Goal: Task Accomplishment & Management: Manage account settings

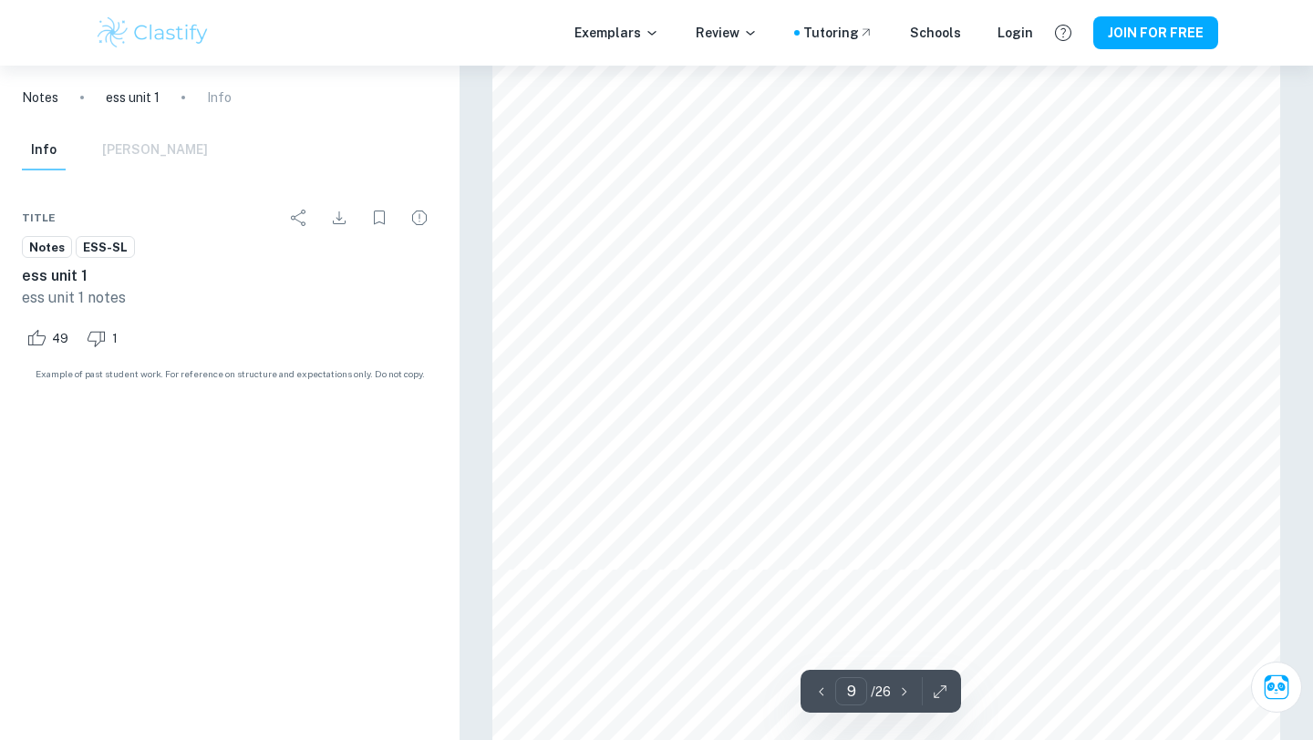
type input "10"
click at [163, 30] on img at bounding box center [153, 33] width 116 height 36
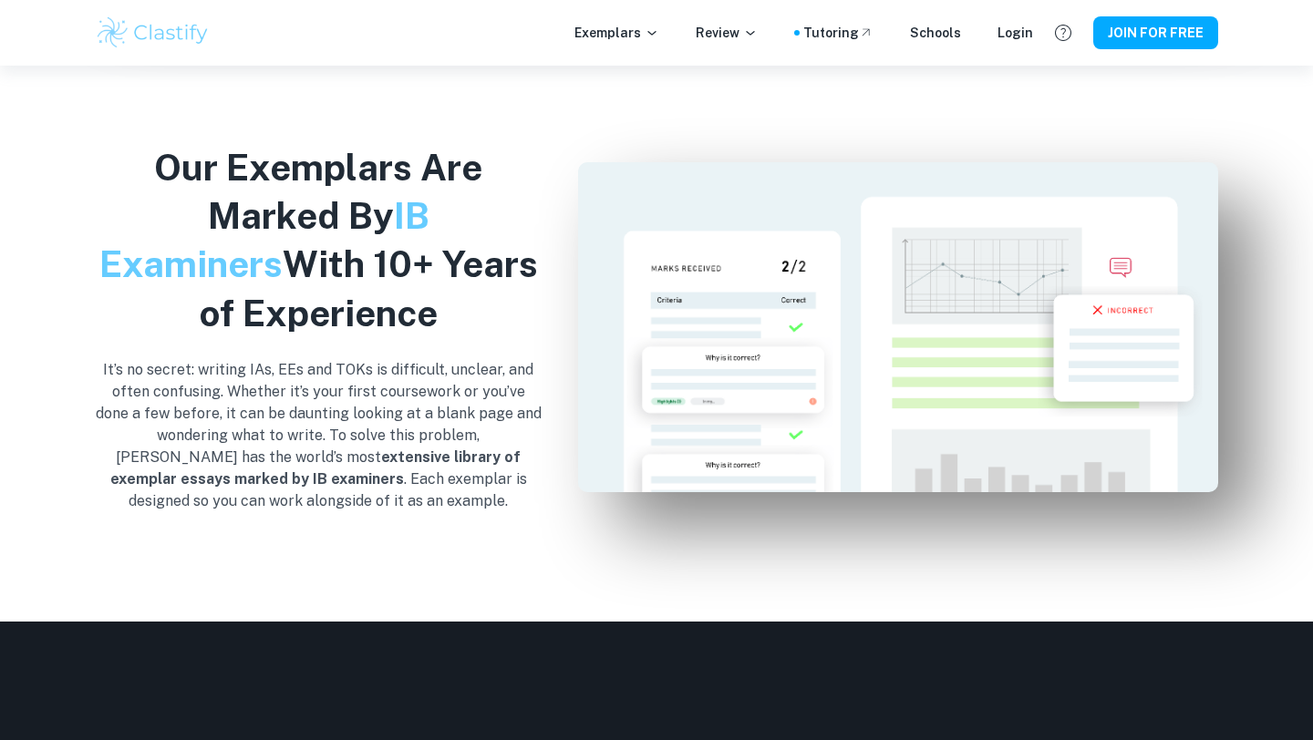
scroll to position [357, 0]
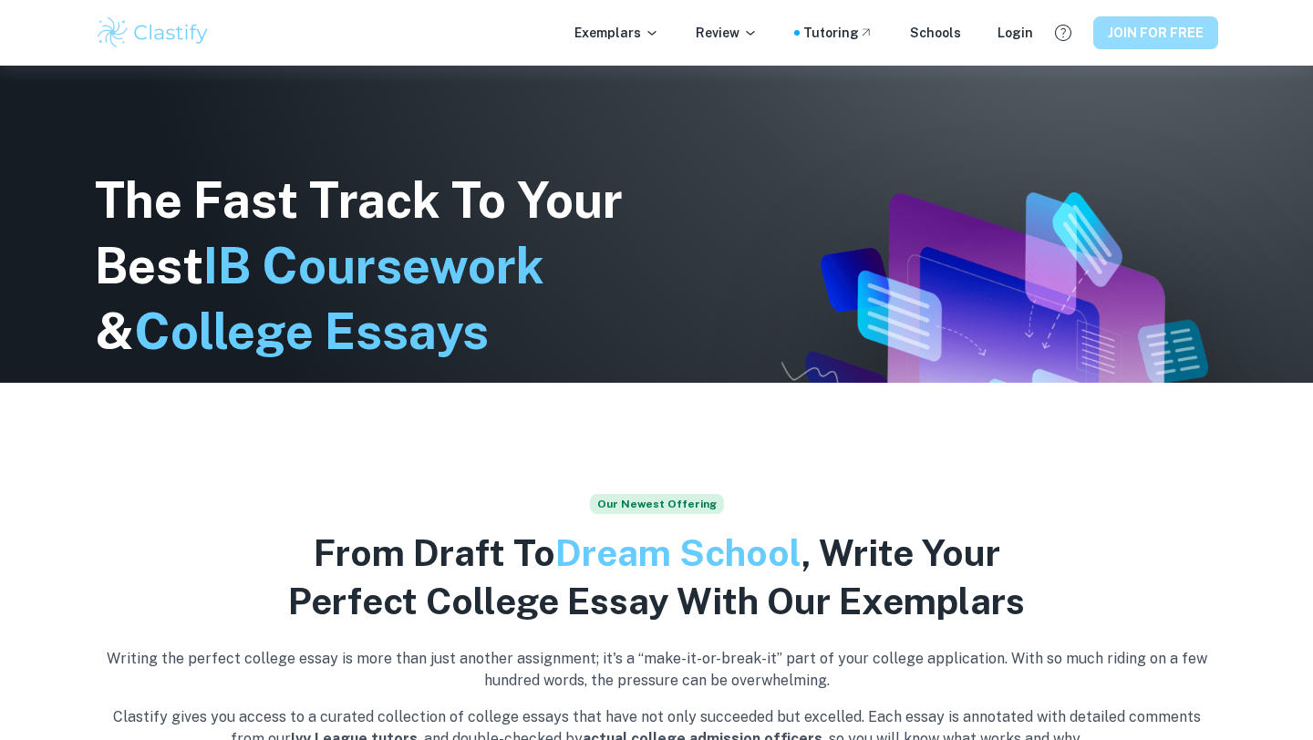
click at [1120, 41] on button "JOIN FOR FREE" at bounding box center [1155, 32] width 125 height 33
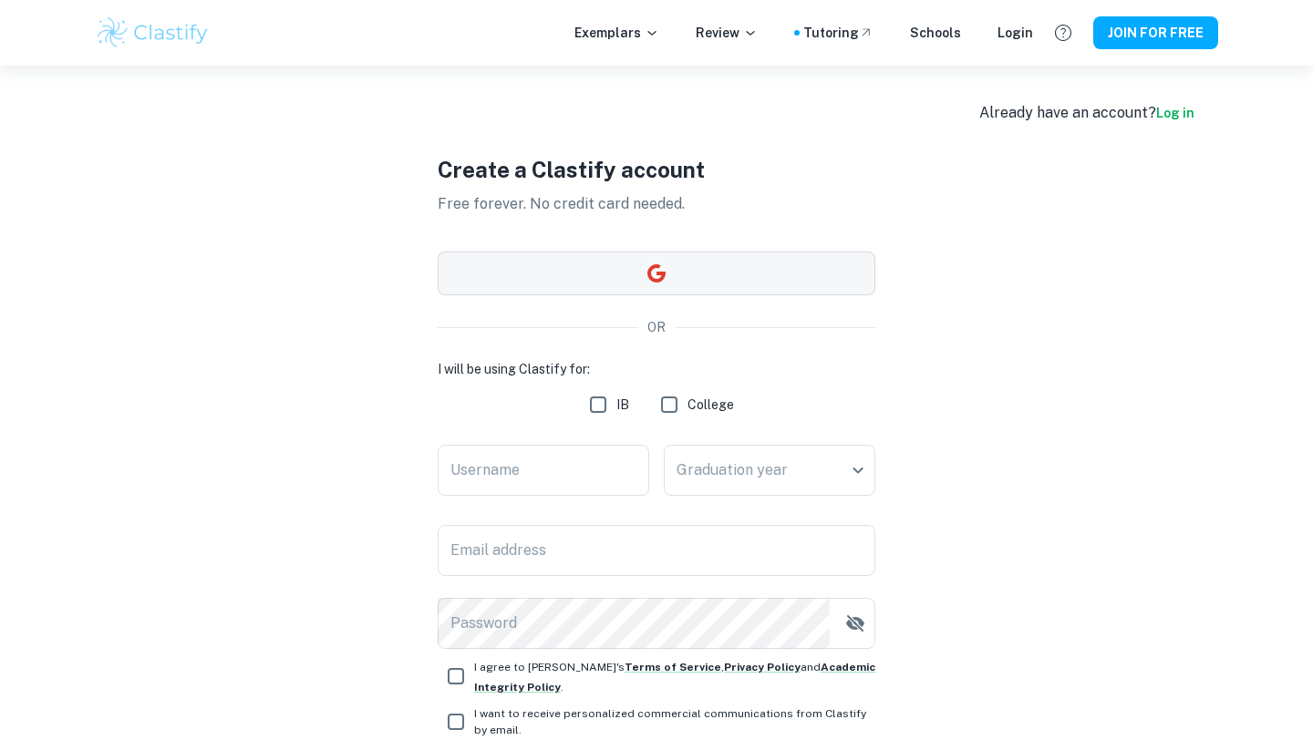
click at [723, 268] on button "button" at bounding box center [657, 274] width 438 height 44
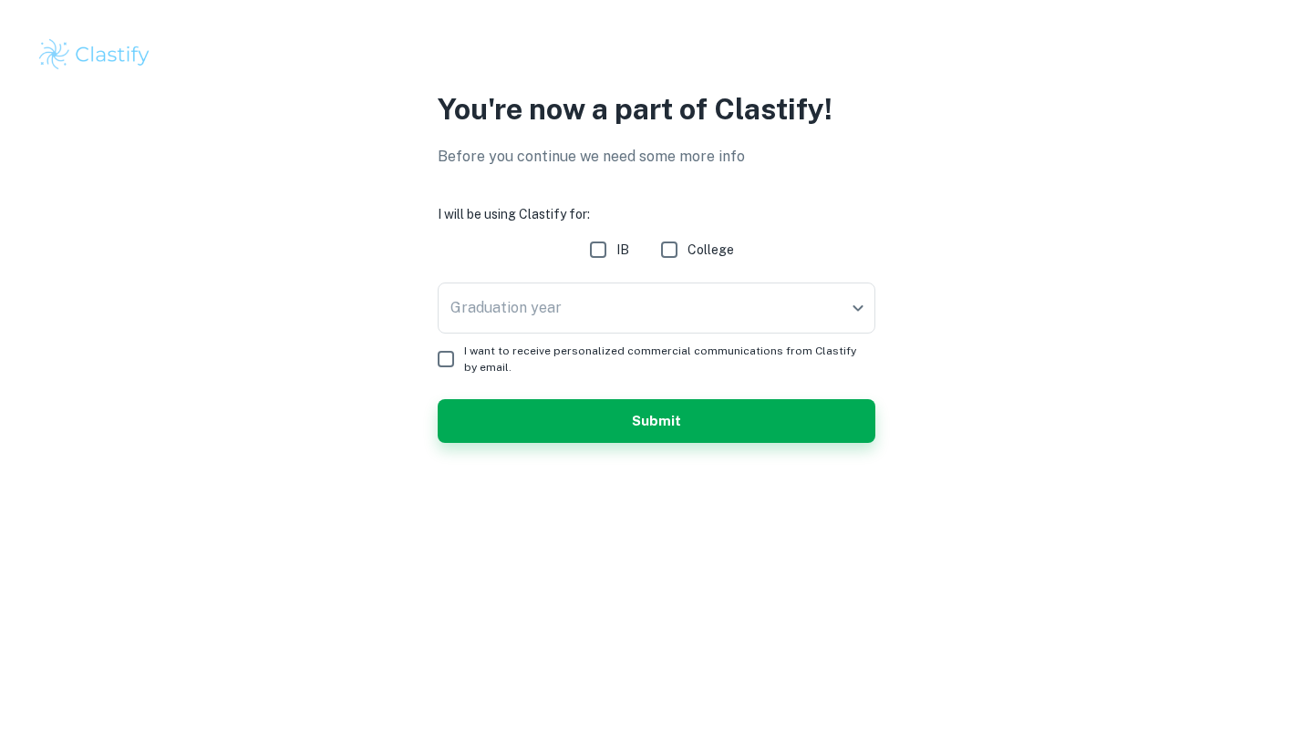
click at [605, 250] on input "IB" at bounding box center [598, 250] width 36 height 36
checkbox input "true"
click at [634, 299] on body "We value your privacy We use cookies to enhance your browsing experience, serve…" at bounding box center [656, 370] width 1313 height 740
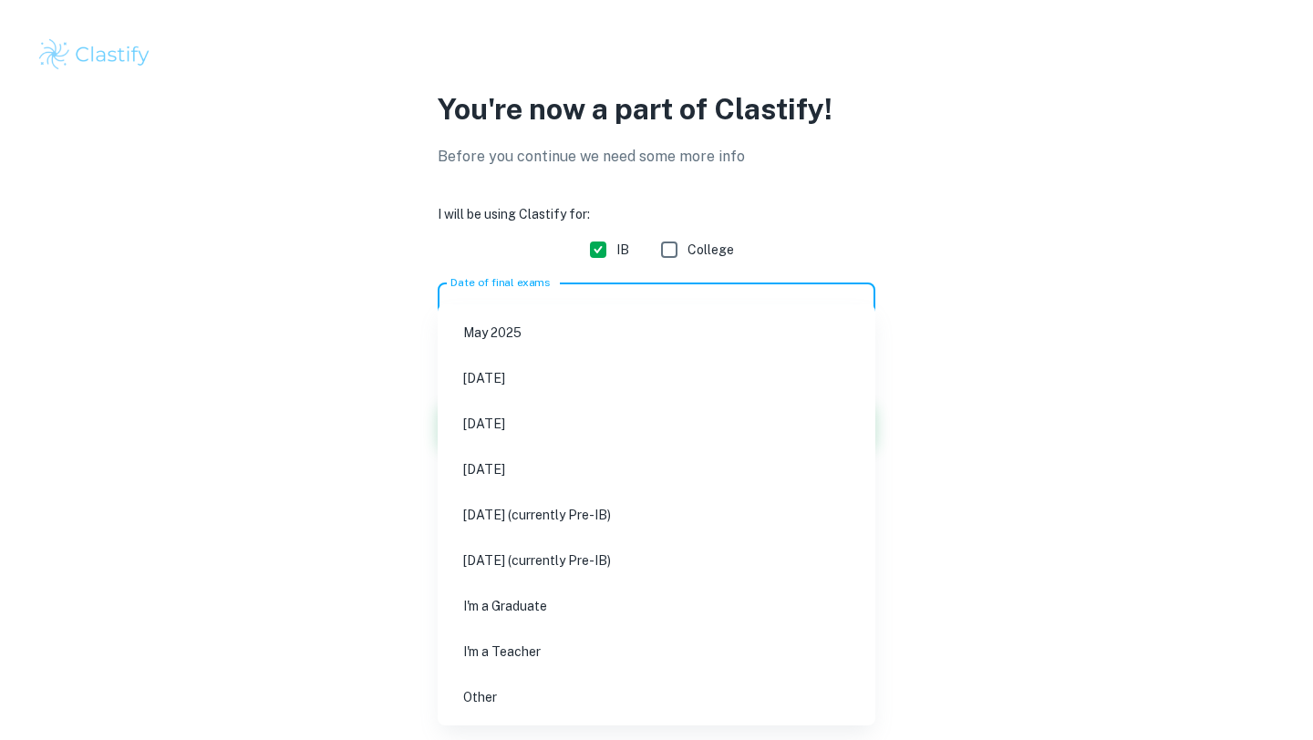
click at [603, 522] on li "[DATE] (currently Pre-IB)" at bounding box center [656, 515] width 423 height 42
type input "M27"
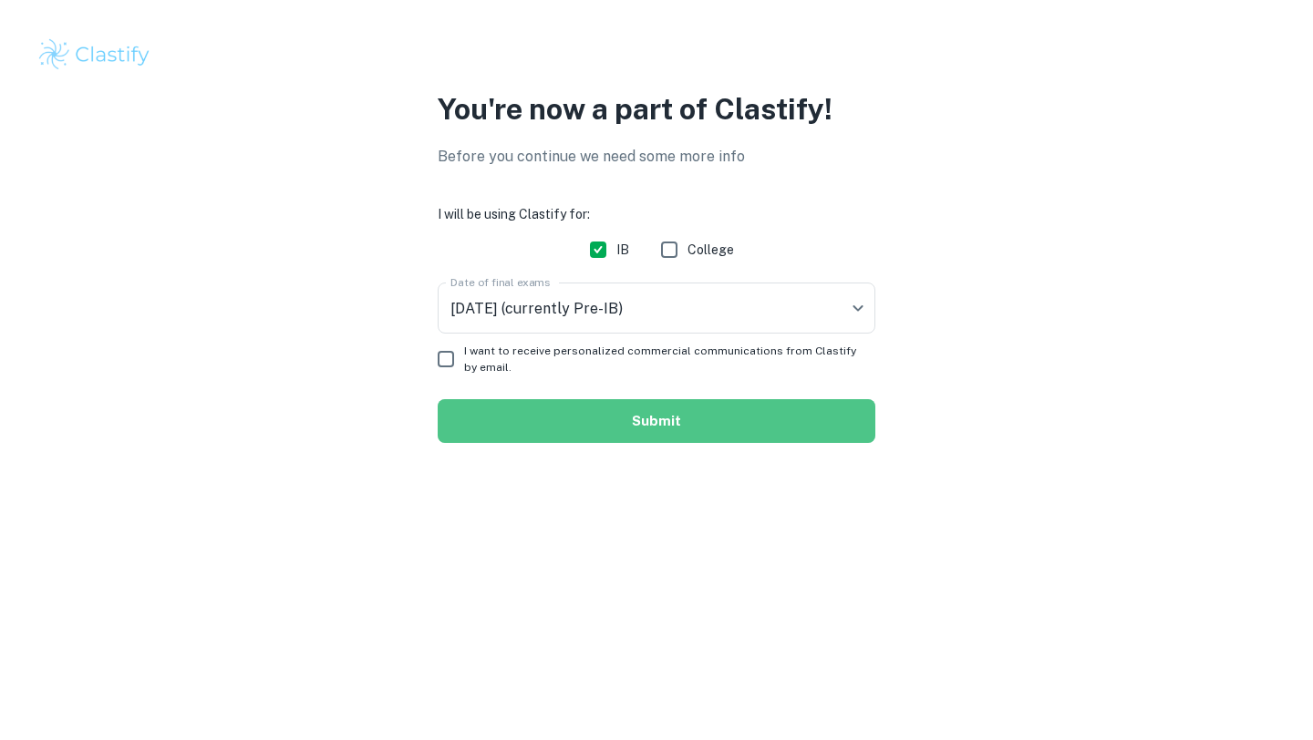
click at [561, 418] on button "Submit" at bounding box center [657, 421] width 438 height 44
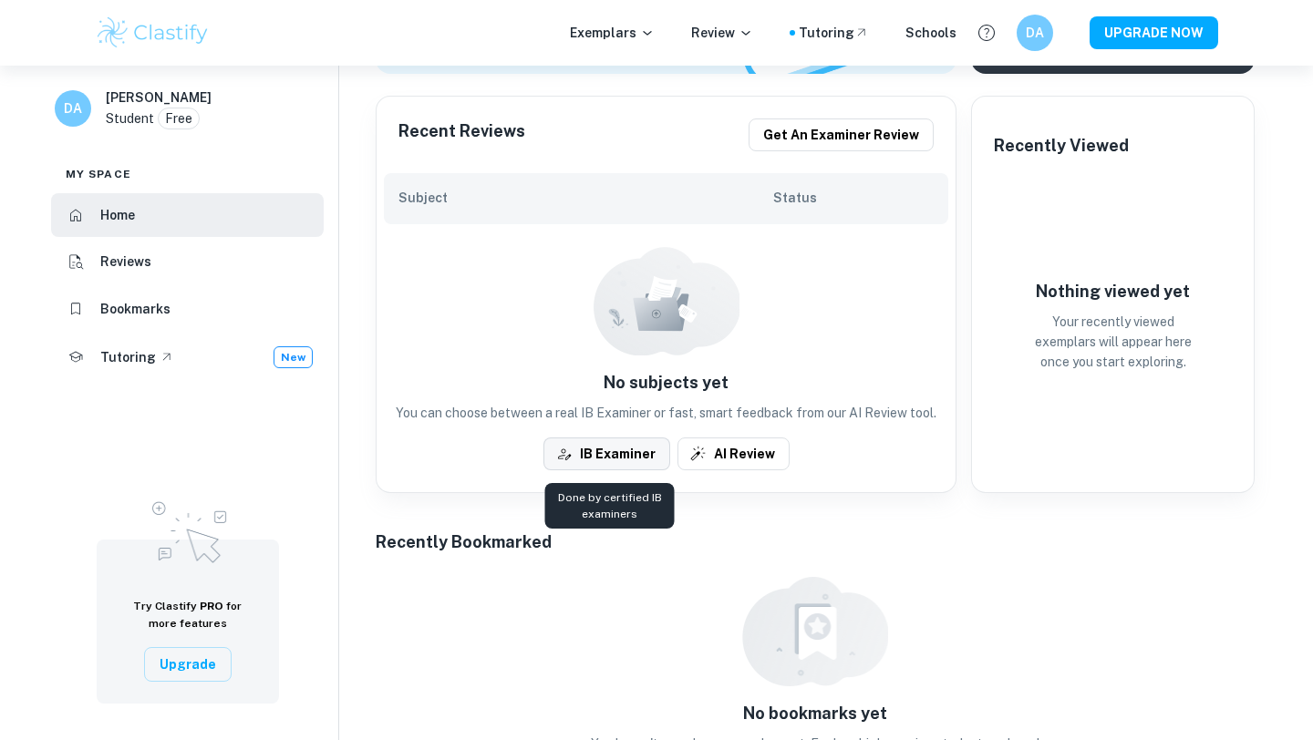
scroll to position [270, 0]
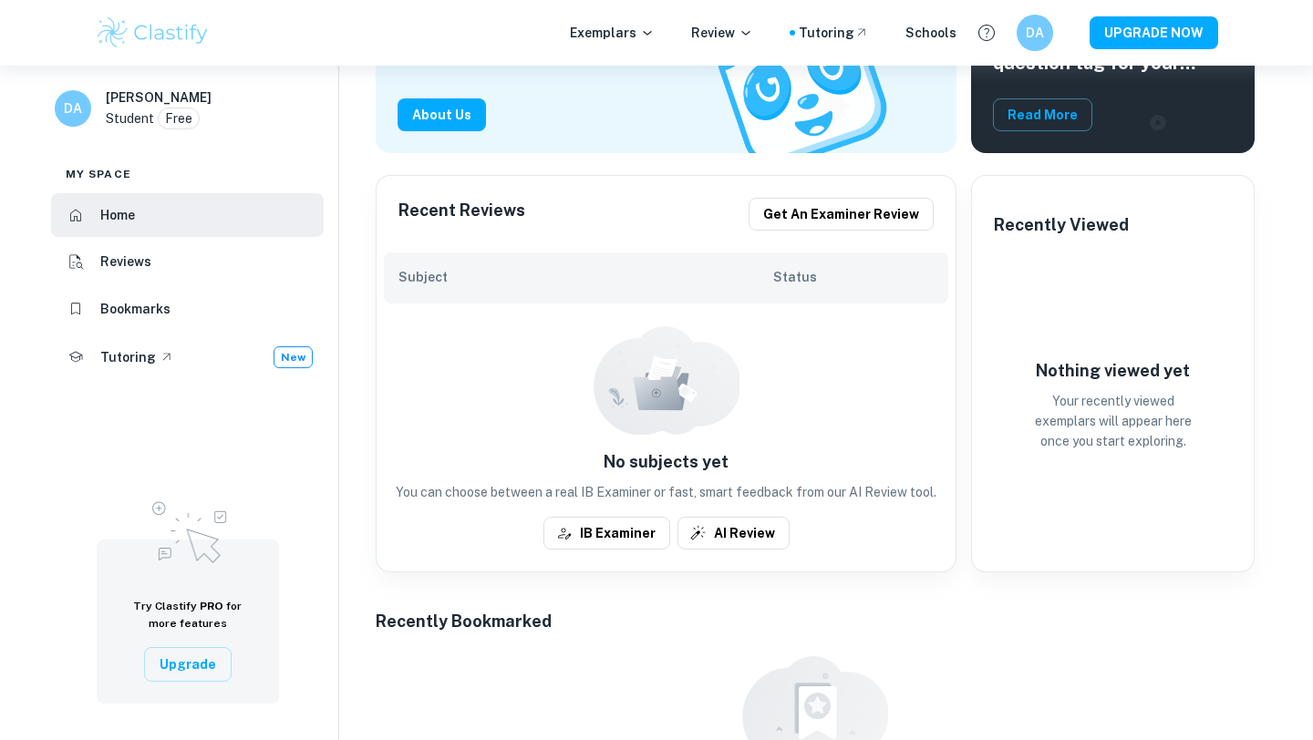
click at [644, 337] on div at bounding box center [666, 379] width 146 height 109
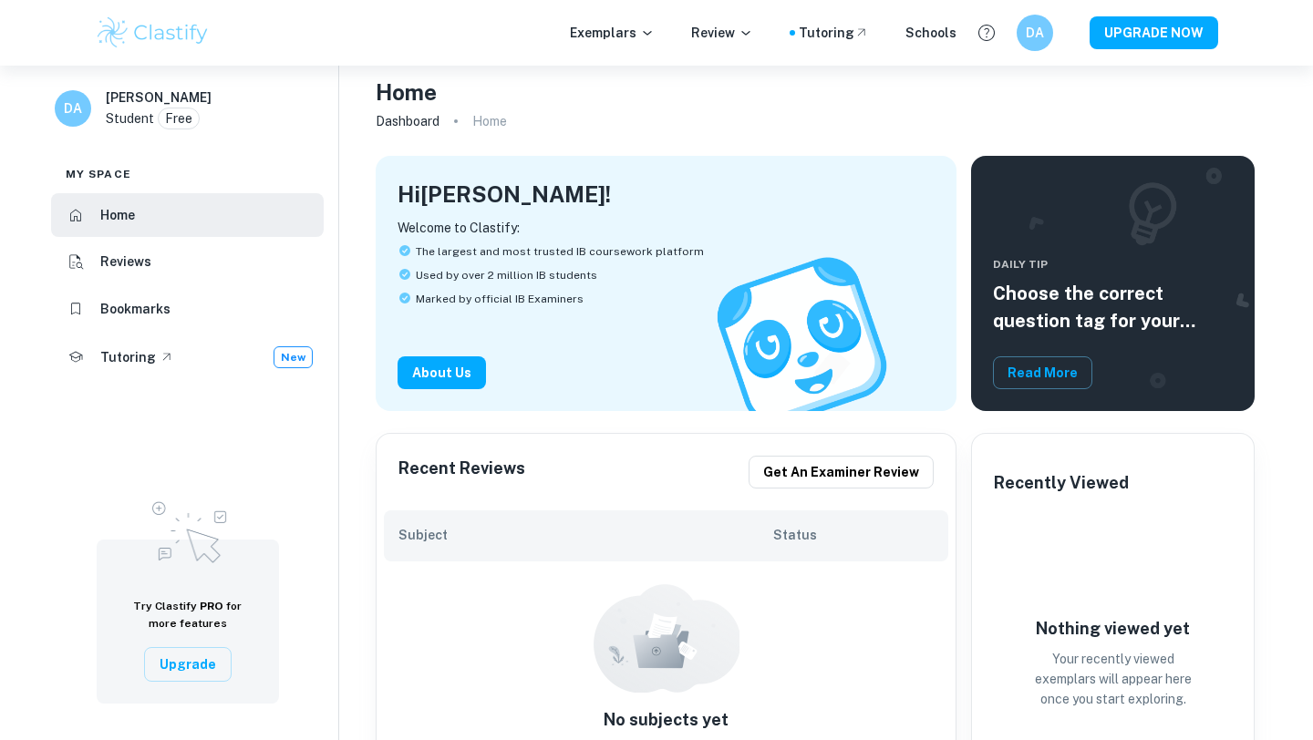
scroll to position [0, 0]
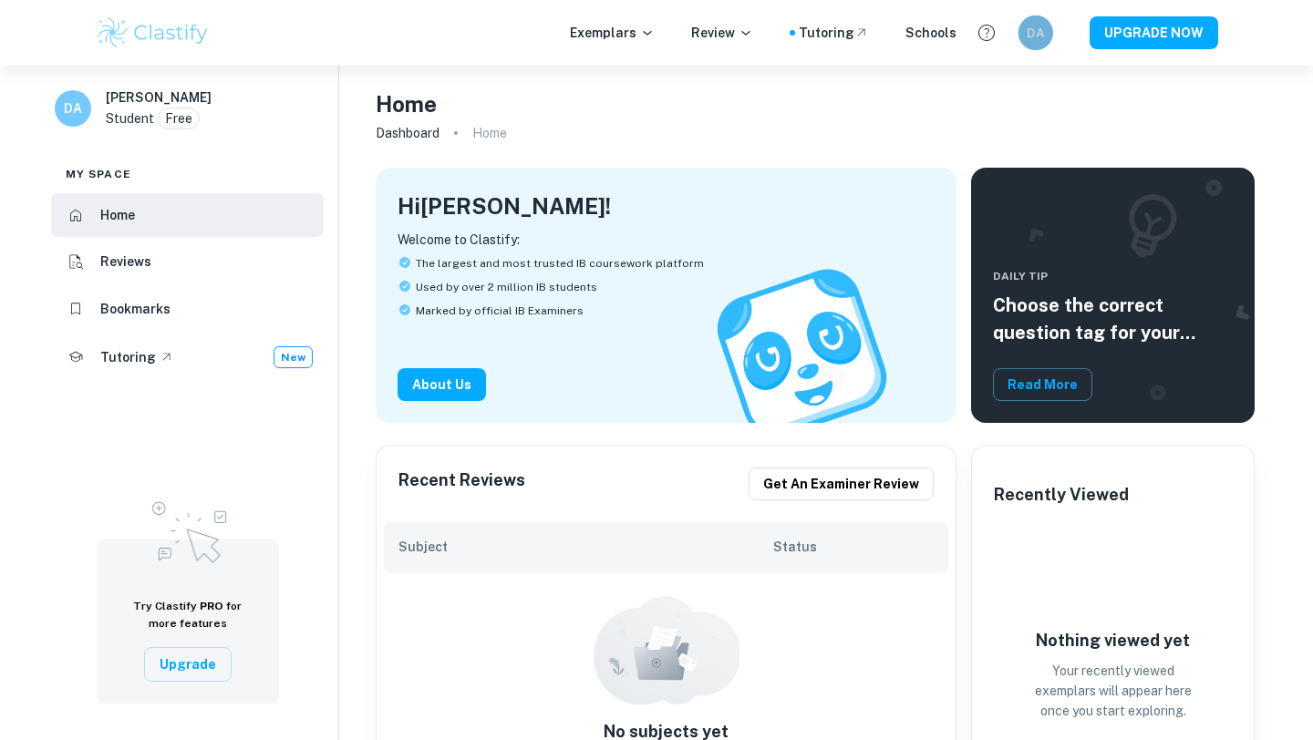
click at [1041, 40] on h6 "DA" at bounding box center [1036, 32] width 20 height 19
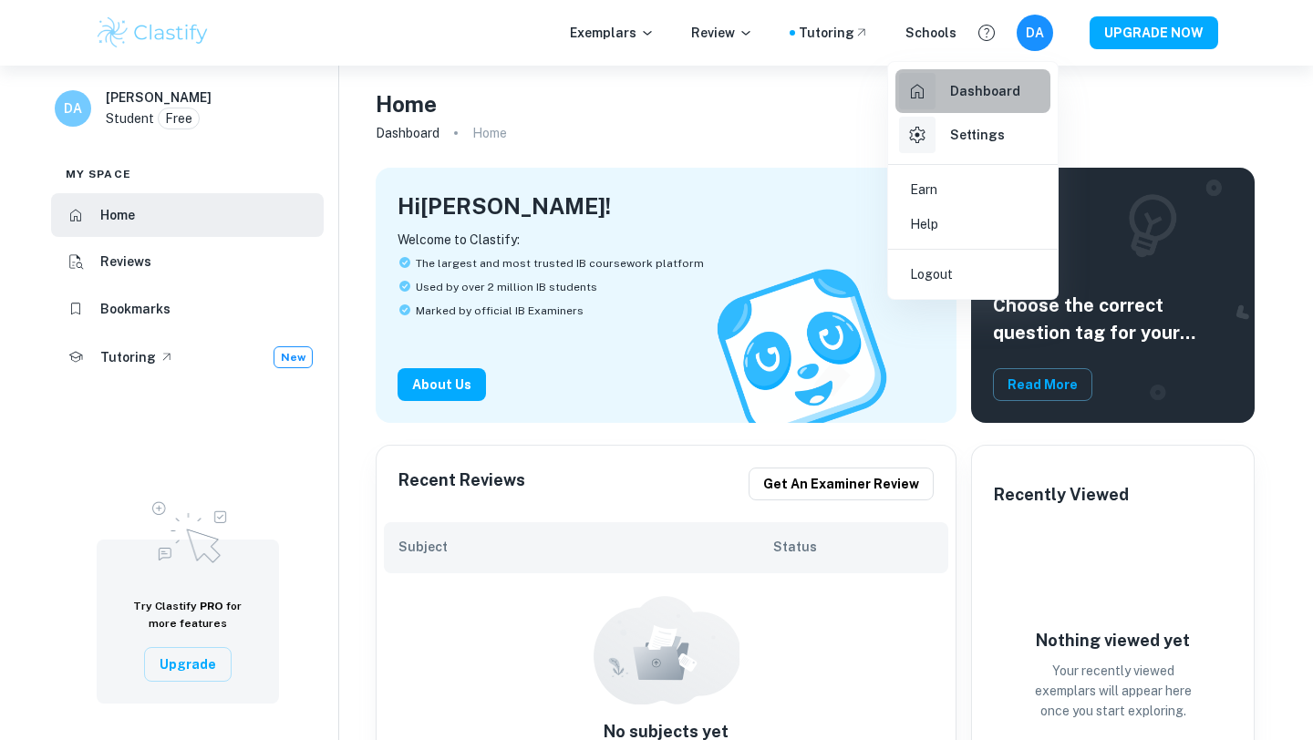
click at [963, 77] on div "Dashboard" at bounding box center [959, 91] width 121 height 36
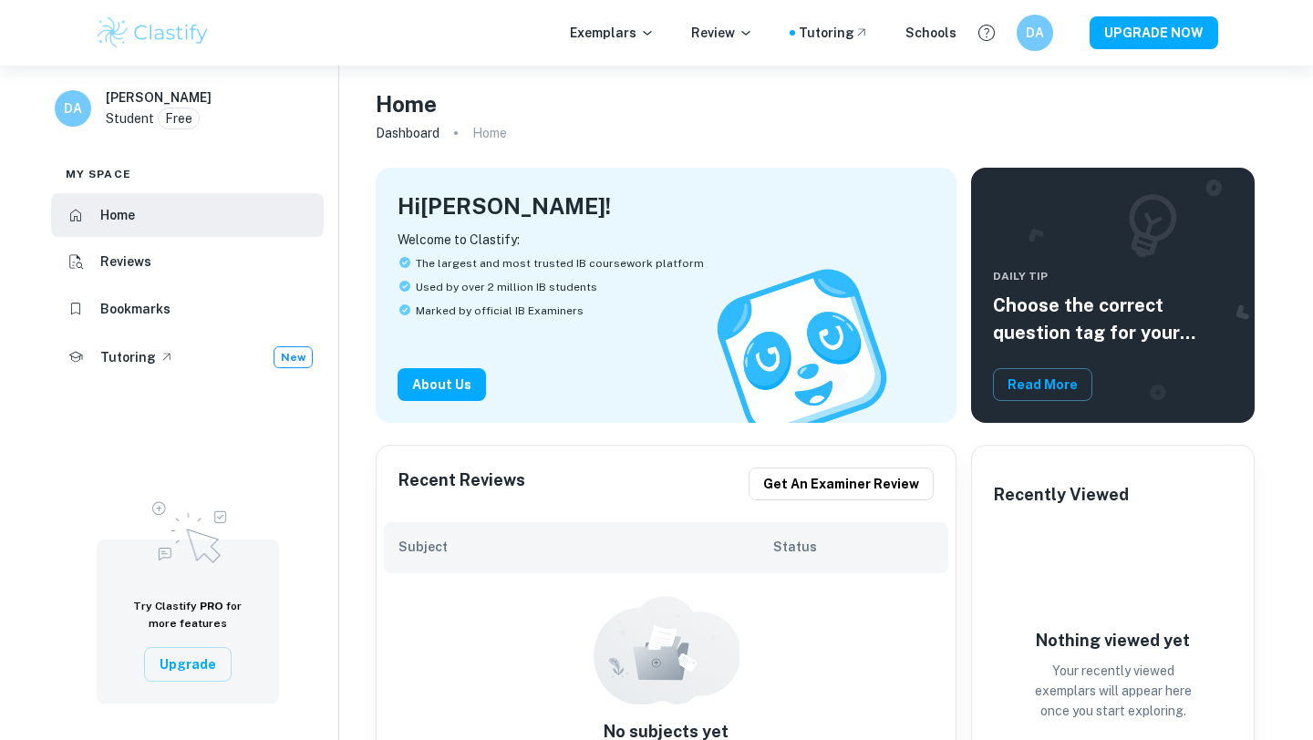
click at [488, 129] on p "Home" at bounding box center [489, 133] width 35 height 20
click at [119, 165] on div "My space" at bounding box center [187, 167] width 273 height 46
click at [389, 129] on link "Dashboard" at bounding box center [408, 133] width 64 height 26
click at [397, 129] on link "Dashboard" at bounding box center [408, 133] width 64 height 26
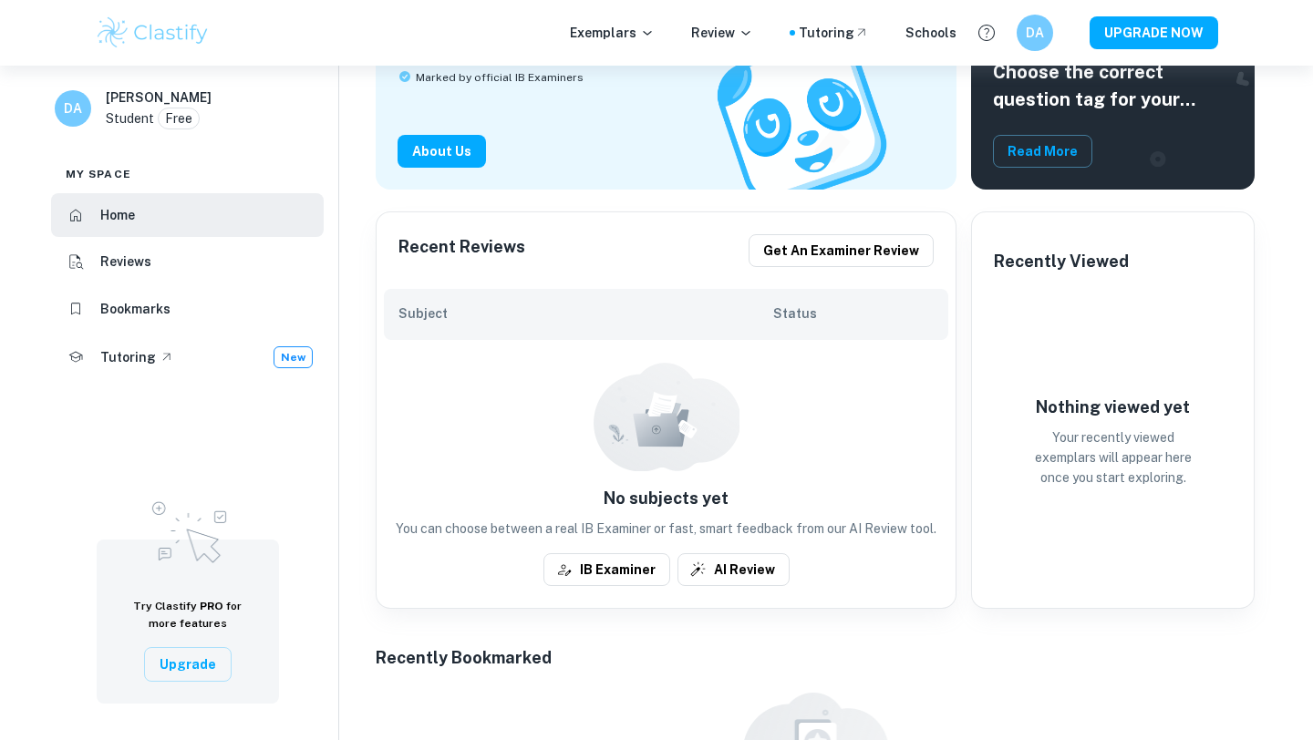
scroll to position [263, 0]
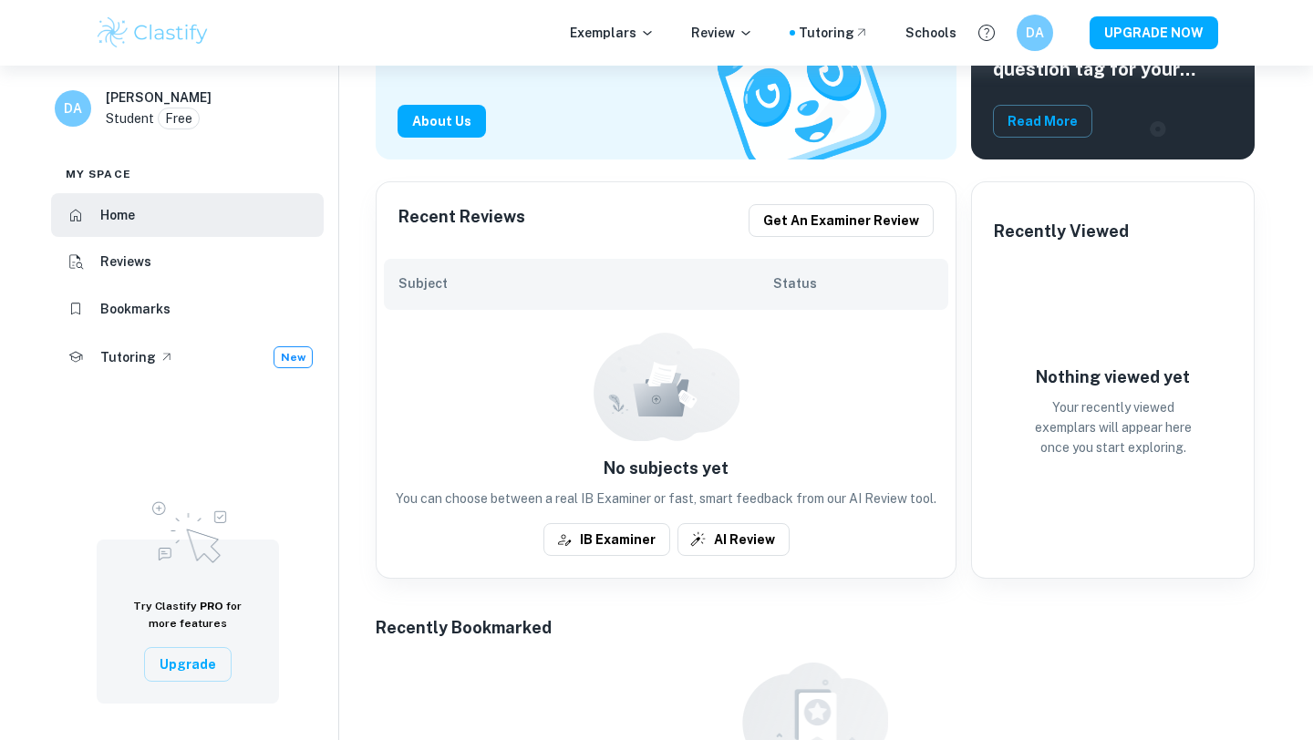
click at [725, 522] on div "No subjects yet You can choose between a real IB Examiner or fast, smart feedba…" at bounding box center [665, 444] width 579 height 268
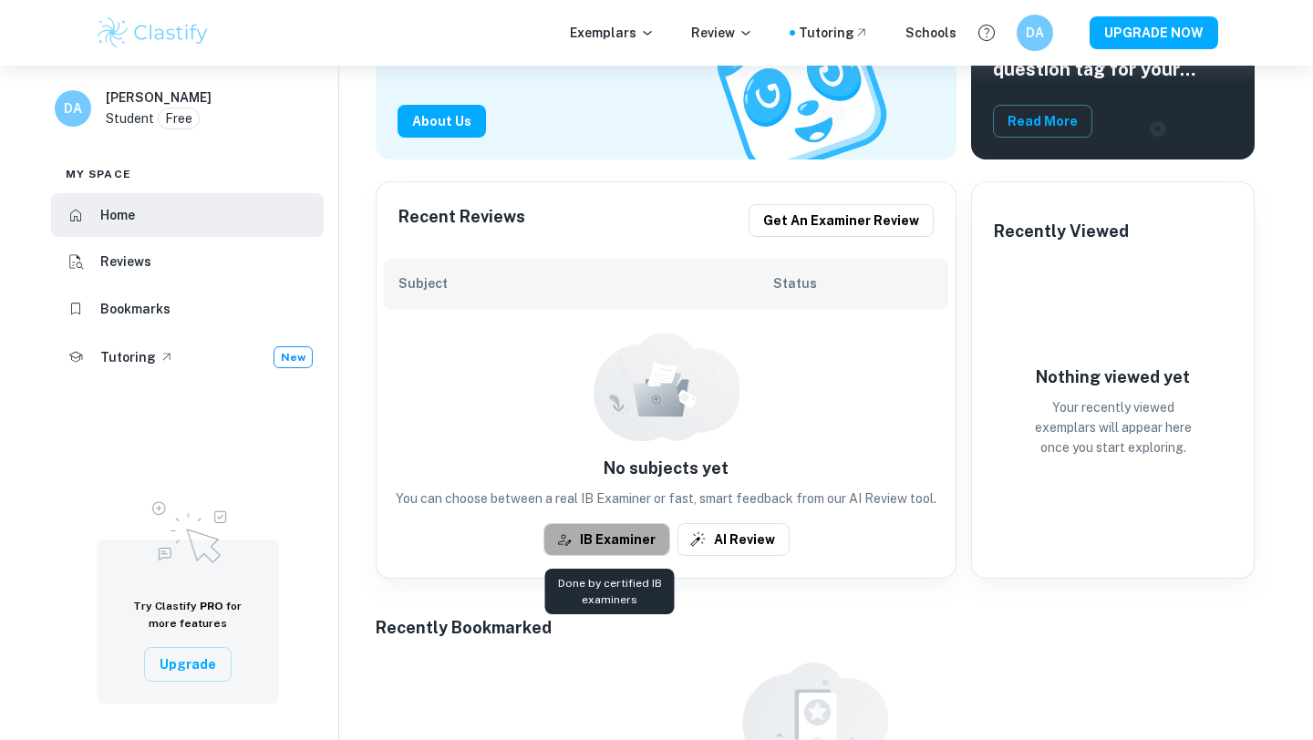
click at [611, 532] on button "IB Examiner" at bounding box center [606, 539] width 127 height 33
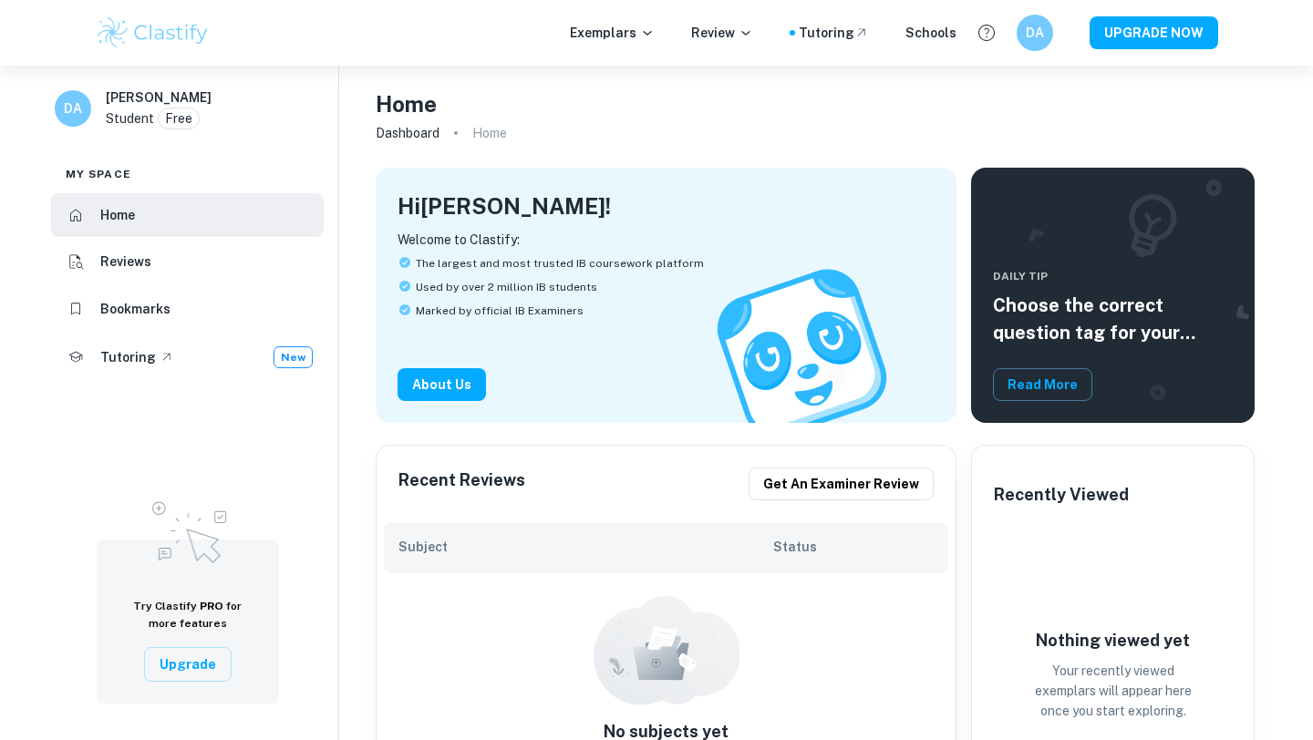
click at [151, 272] on li "Reviews" at bounding box center [187, 263] width 273 height 44
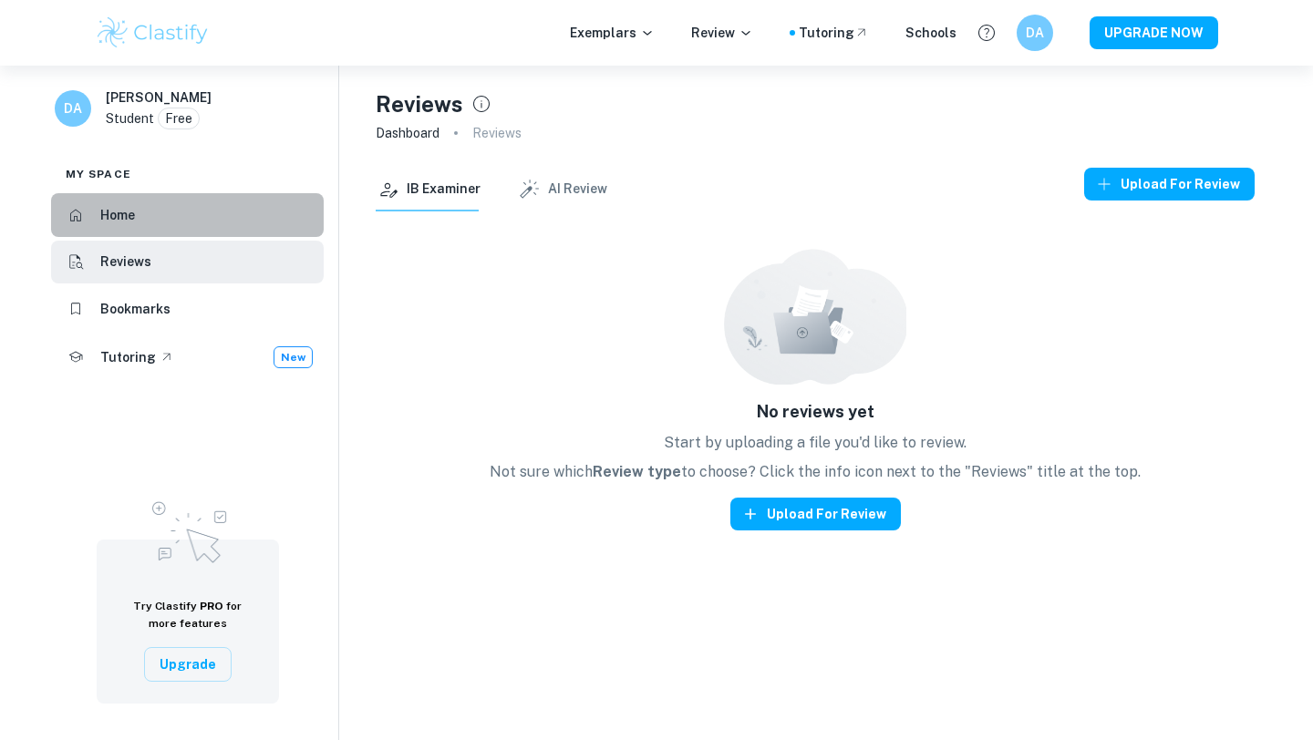
click at [127, 201] on li "Home" at bounding box center [187, 215] width 273 height 44
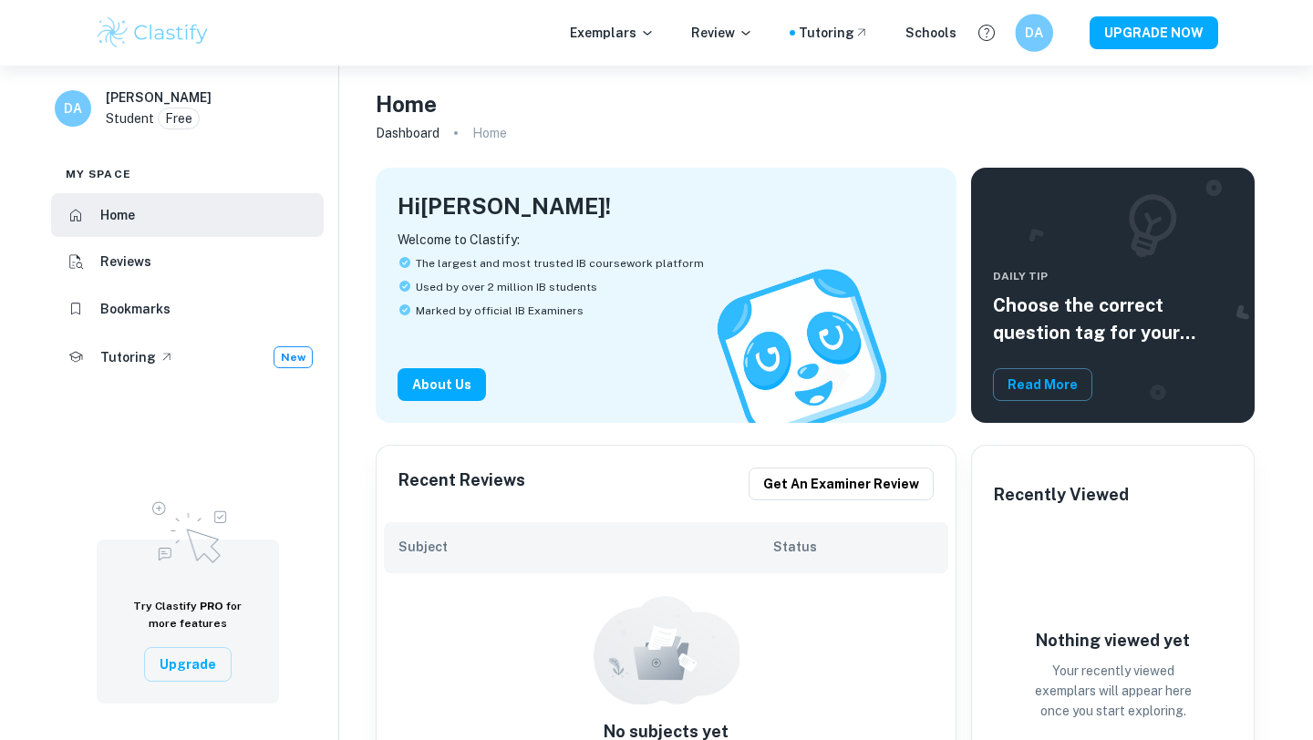
click at [1040, 30] on h6 "DA" at bounding box center [1034, 33] width 22 height 21
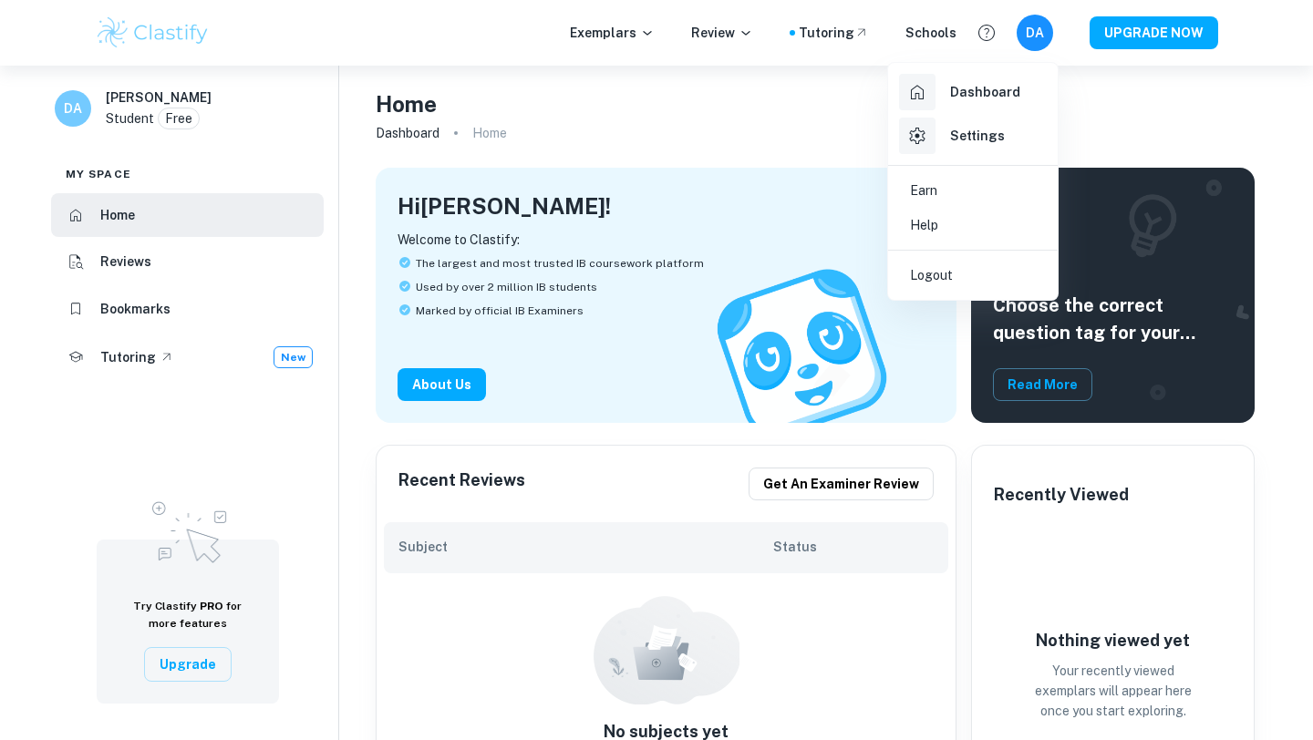
click at [974, 143] on h6 "Settings" at bounding box center [977, 136] width 55 height 20
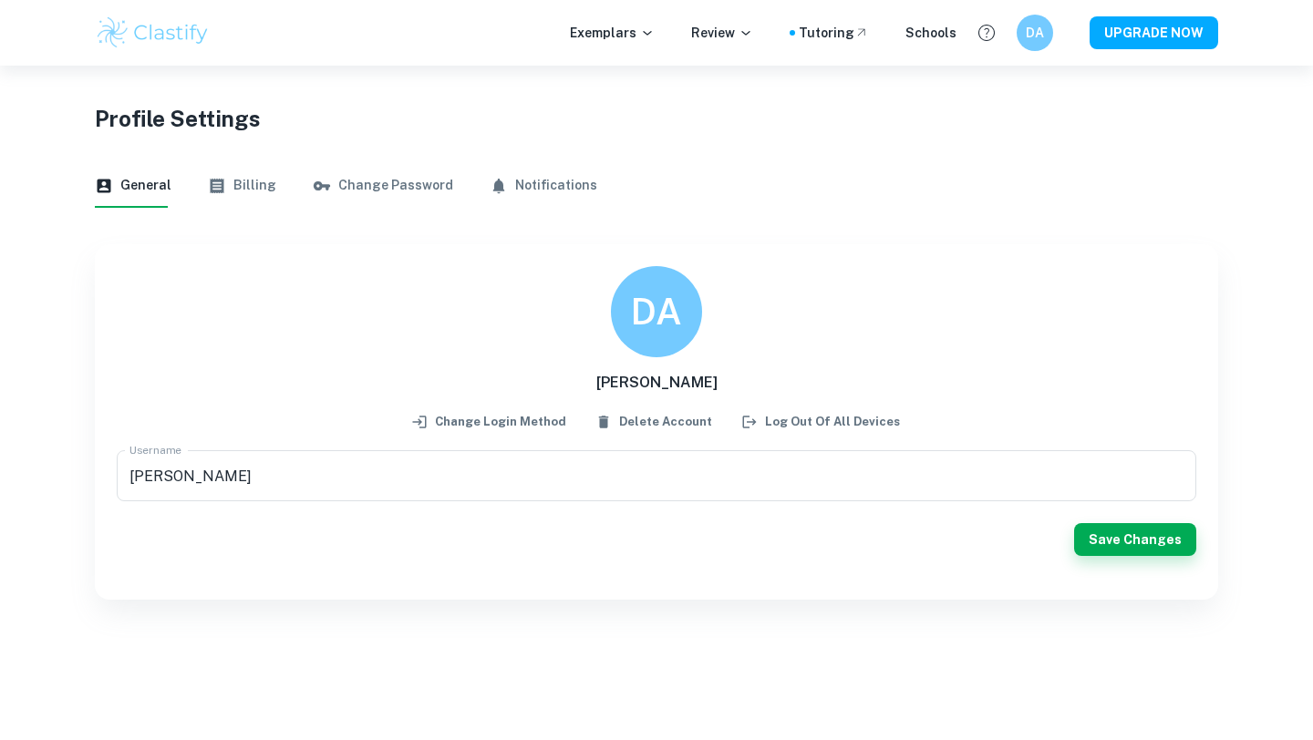
click at [242, 187] on button "Billing" at bounding box center [242, 186] width 68 height 44
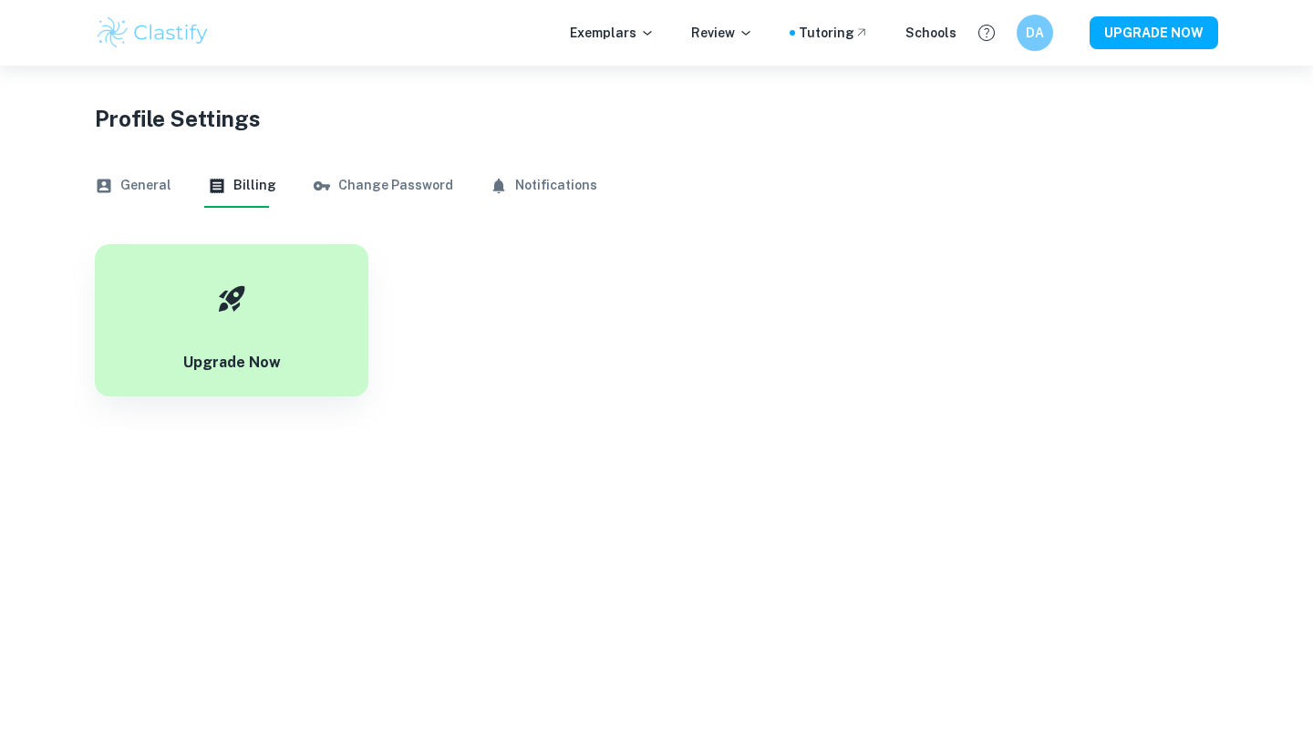
click at [369, 185] on button "Change Password" at bounding box center [383, 186] width 140 height 44
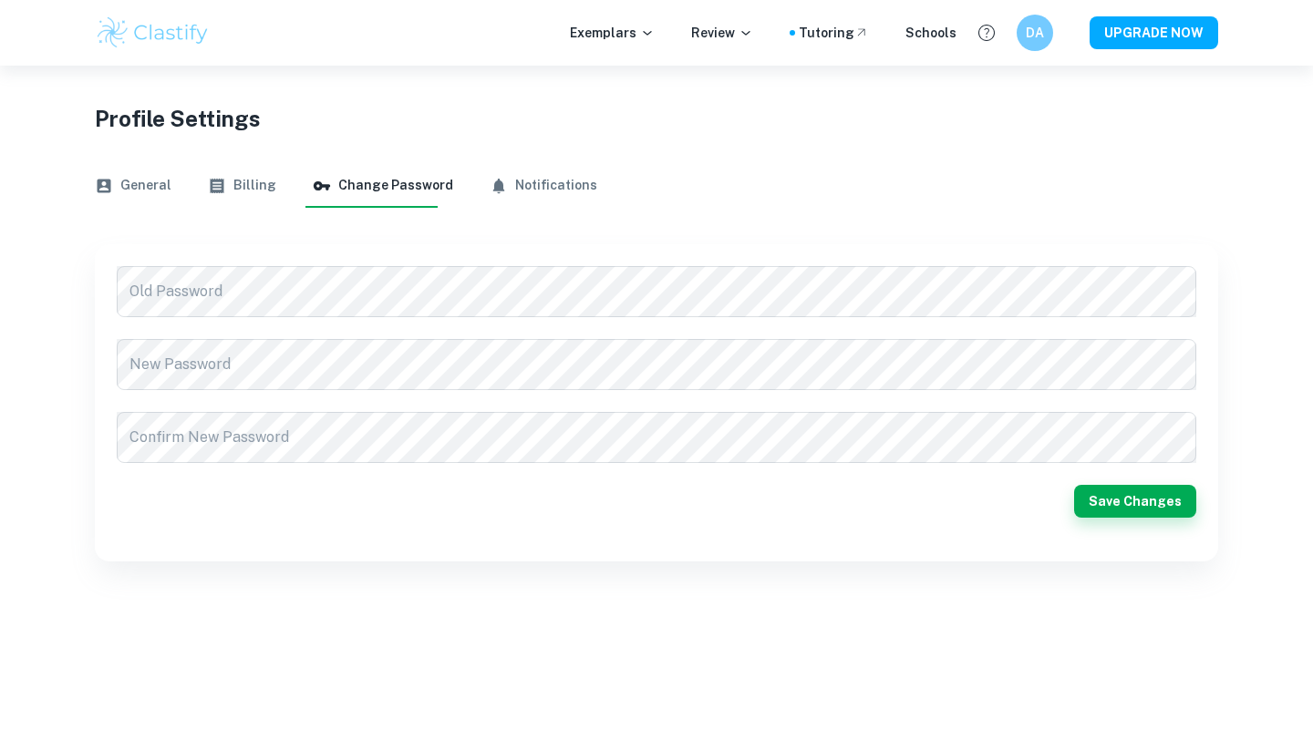
click at [562, 189] on button "Notifications" at bounding box center [544, 186] width 108 height 44
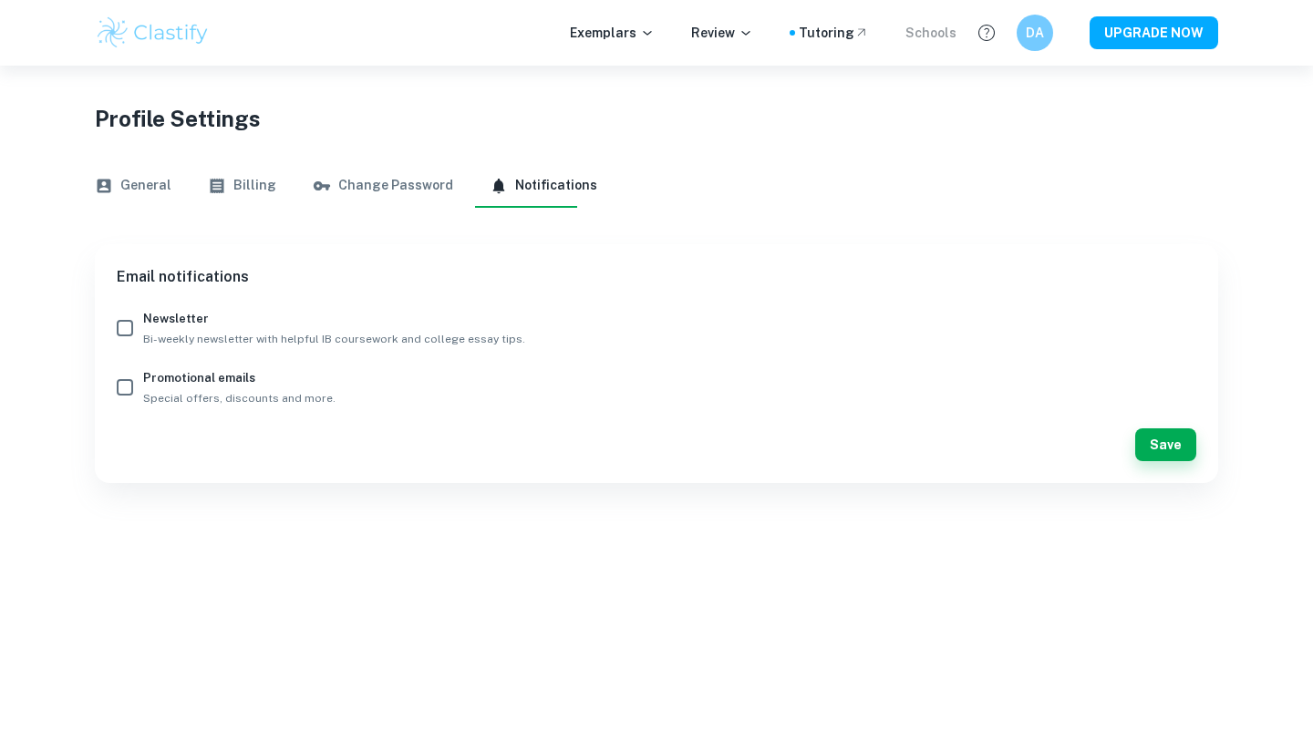
click at [954, 26] on div "Schools" at bounding box center [930, 33] width 51 height 20
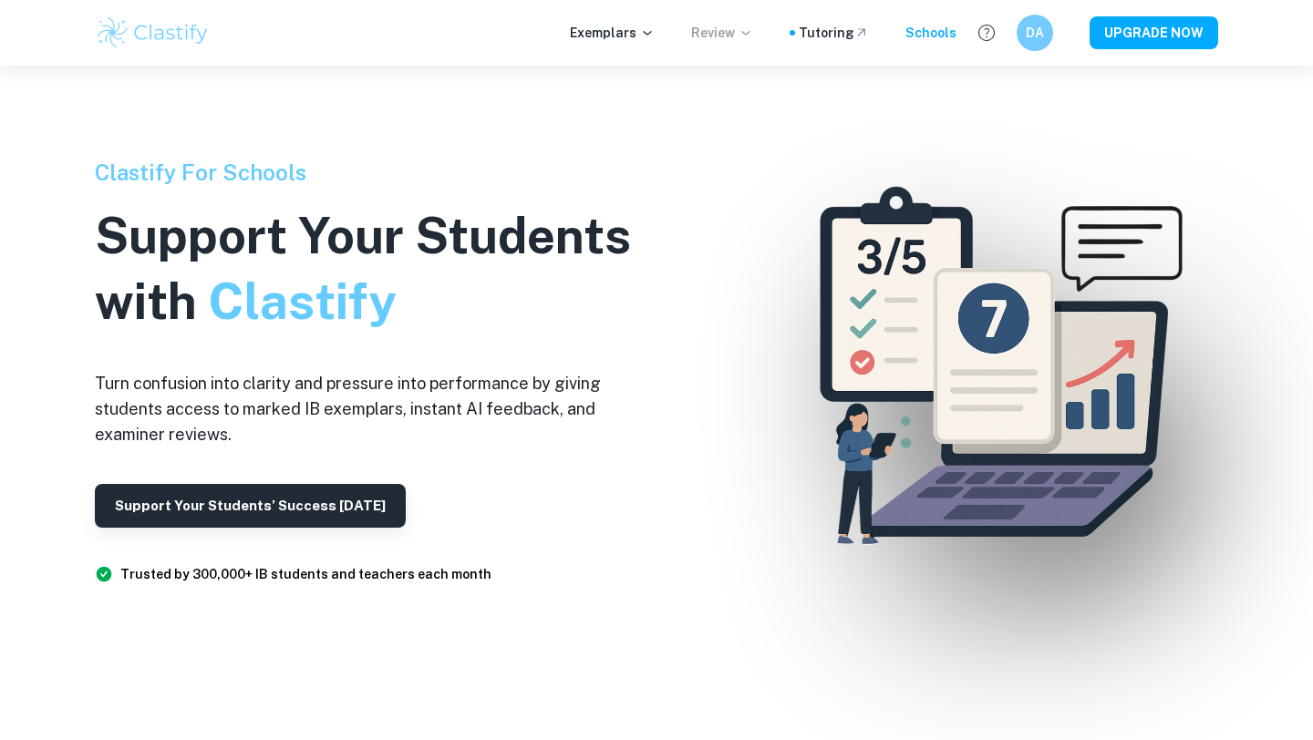
click at [746, 31] on p "Review" at bounding box center [722, 33] width 62 height 20
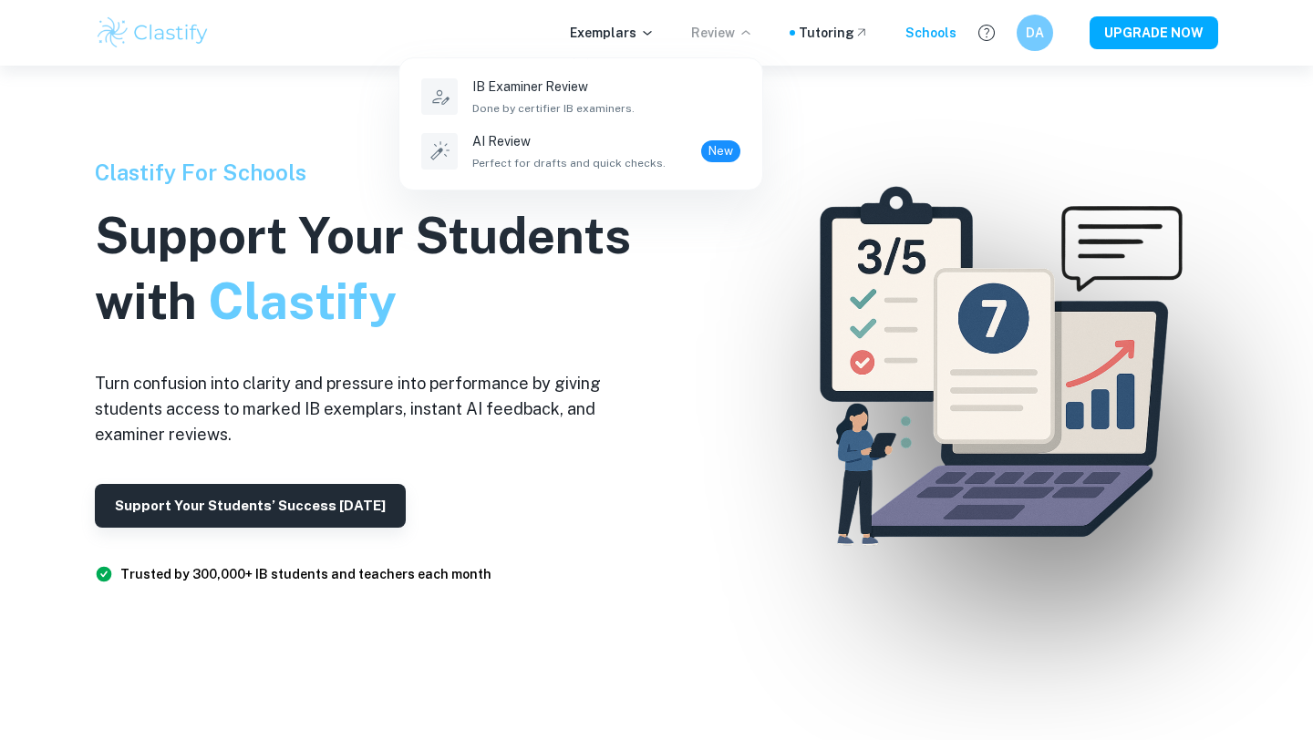
click at [643, 26] on div at bounding box center [656, 370] width 1313 height 740
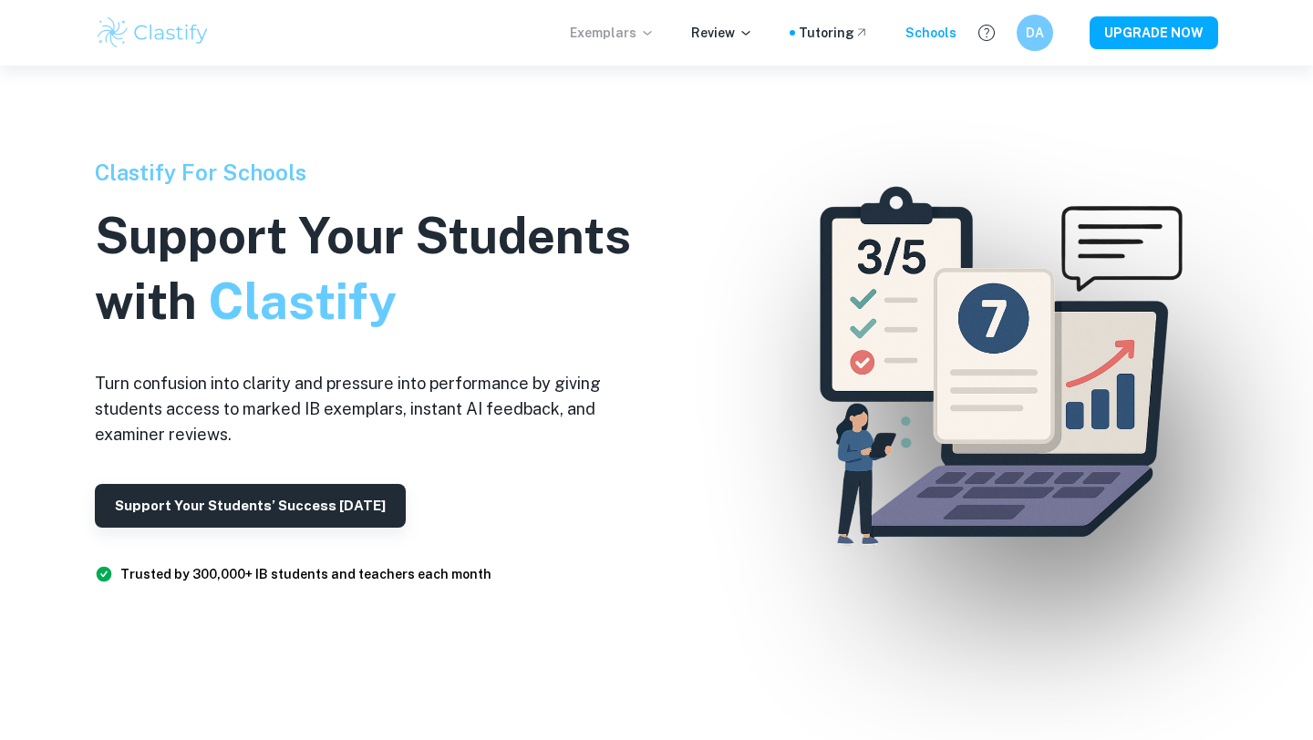
click at [624, 39] on p "Exemplars" at bounding box center [612, 33] width 85 height 20
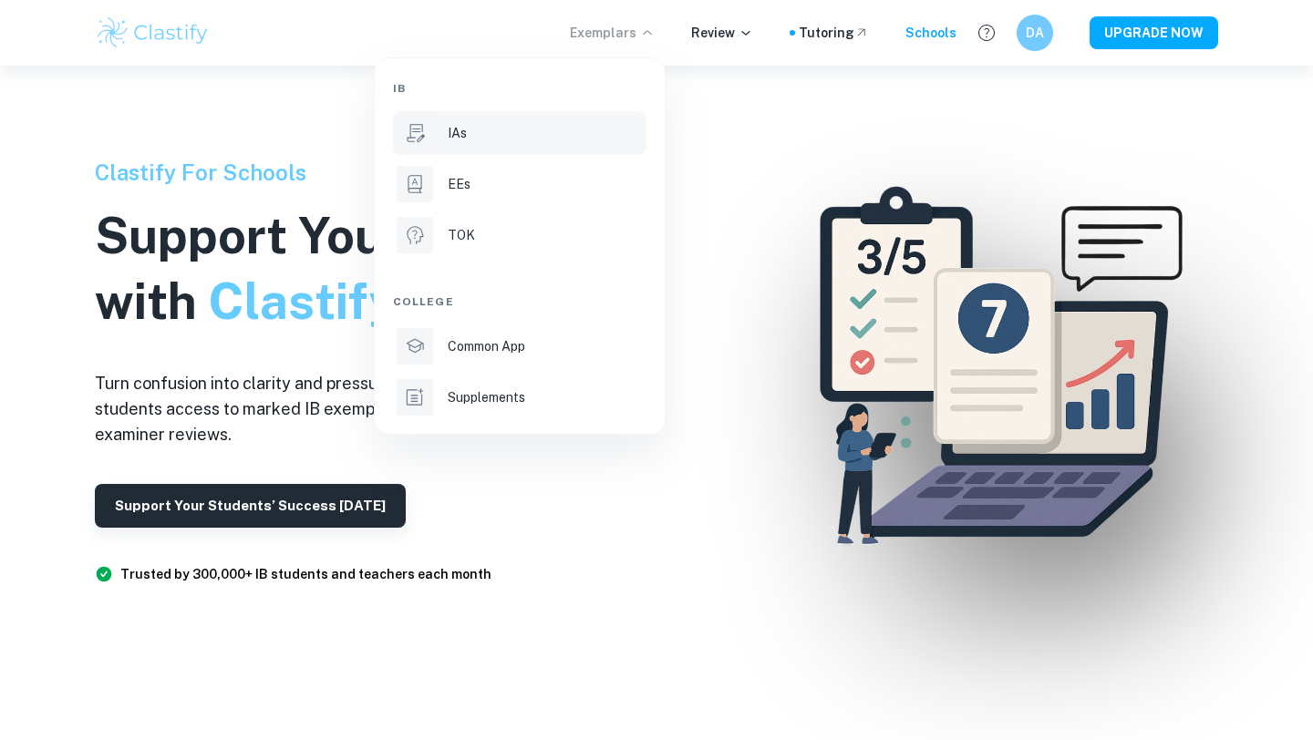
click at [548, 138] on div "IAs" at bounding box center [545, 133] width 195 height 20
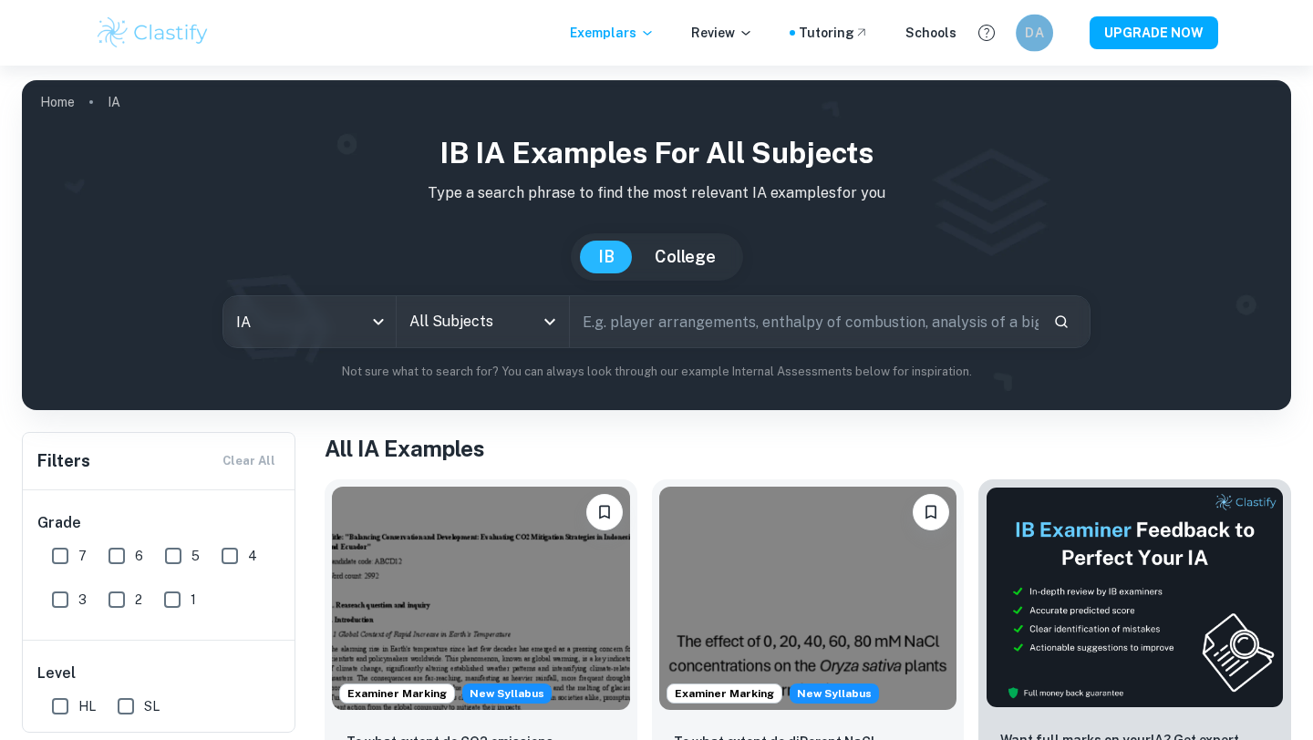
click at [1026, 34] on div "DA" at bounding box center [1034, 33] width 37 height 37
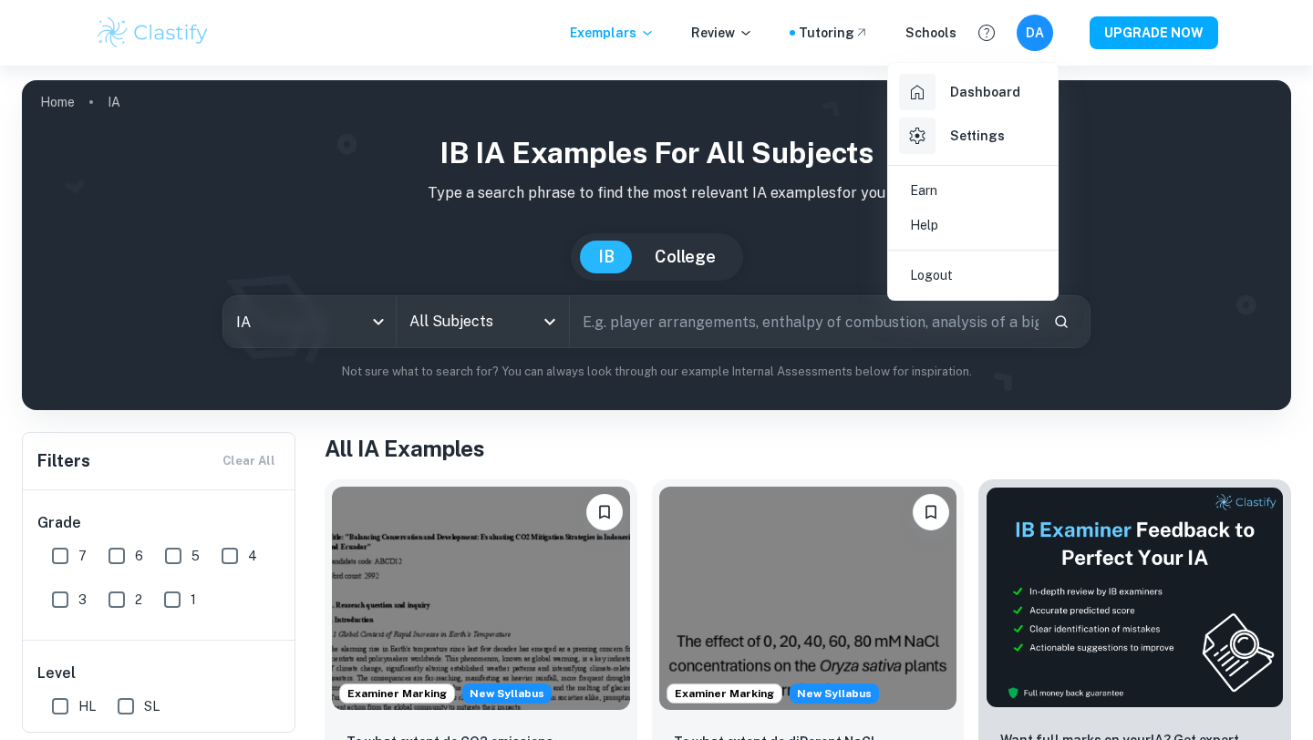
click at [1006, 135] on link "Settings" at bounding box center [972, 136] width 155 height 44
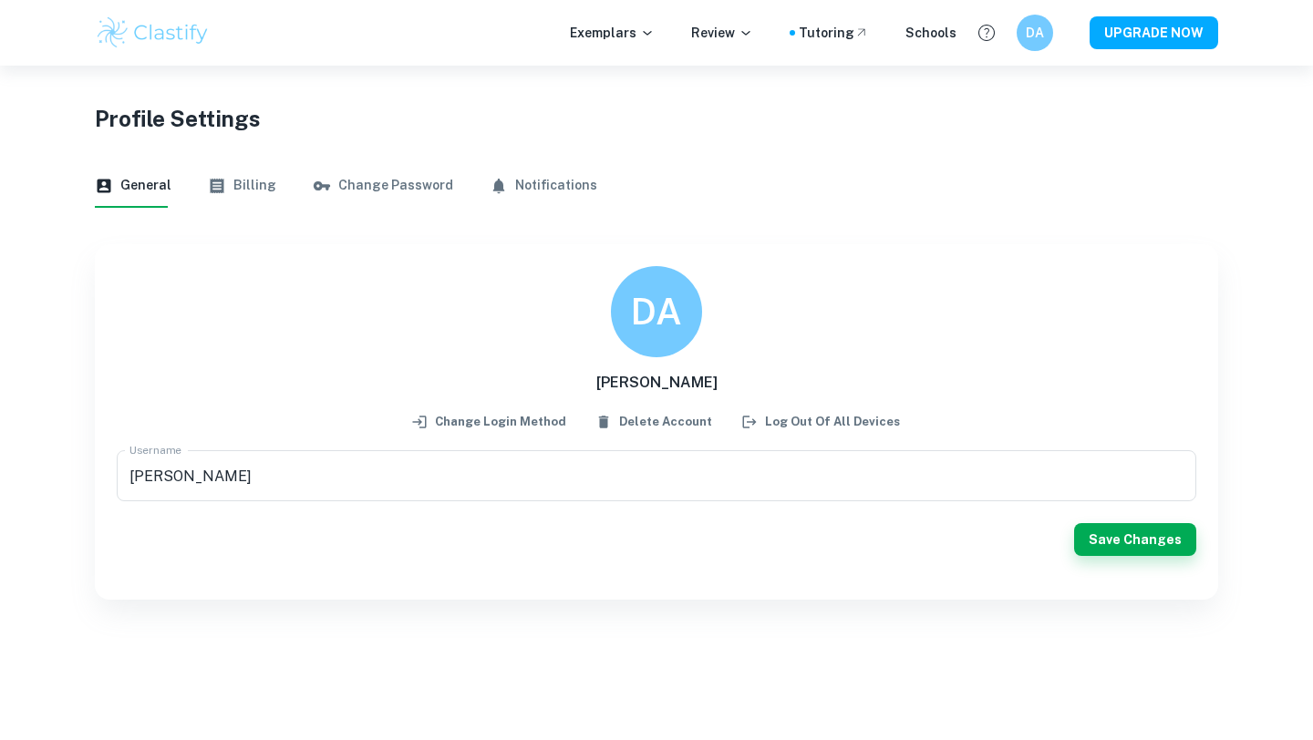
click at [683, 414] on button "Delete Account" at bounding box center [655, 421] width 124 height 27
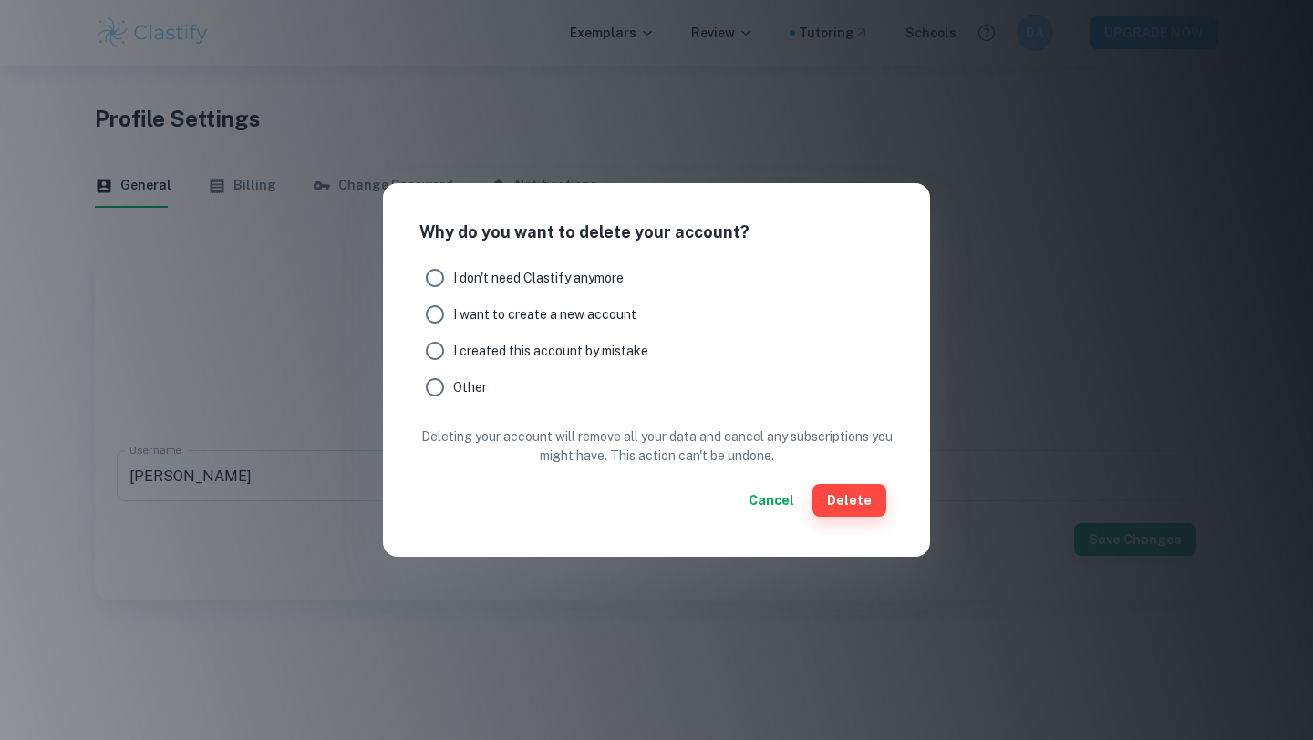
click at [457, 286] on span "I don't need Clastify anymore" at bounding box center [538, 278] width 170 height 20
click at [453, 286] on input "I don't need Clastify anymore" at bounding box center [435, 278] width 36 height 36
radio input "true"
click at [447, 354] on input "I created this account by mistake" at bounding box center [435, 351] width 36 height 36
radio input "true"
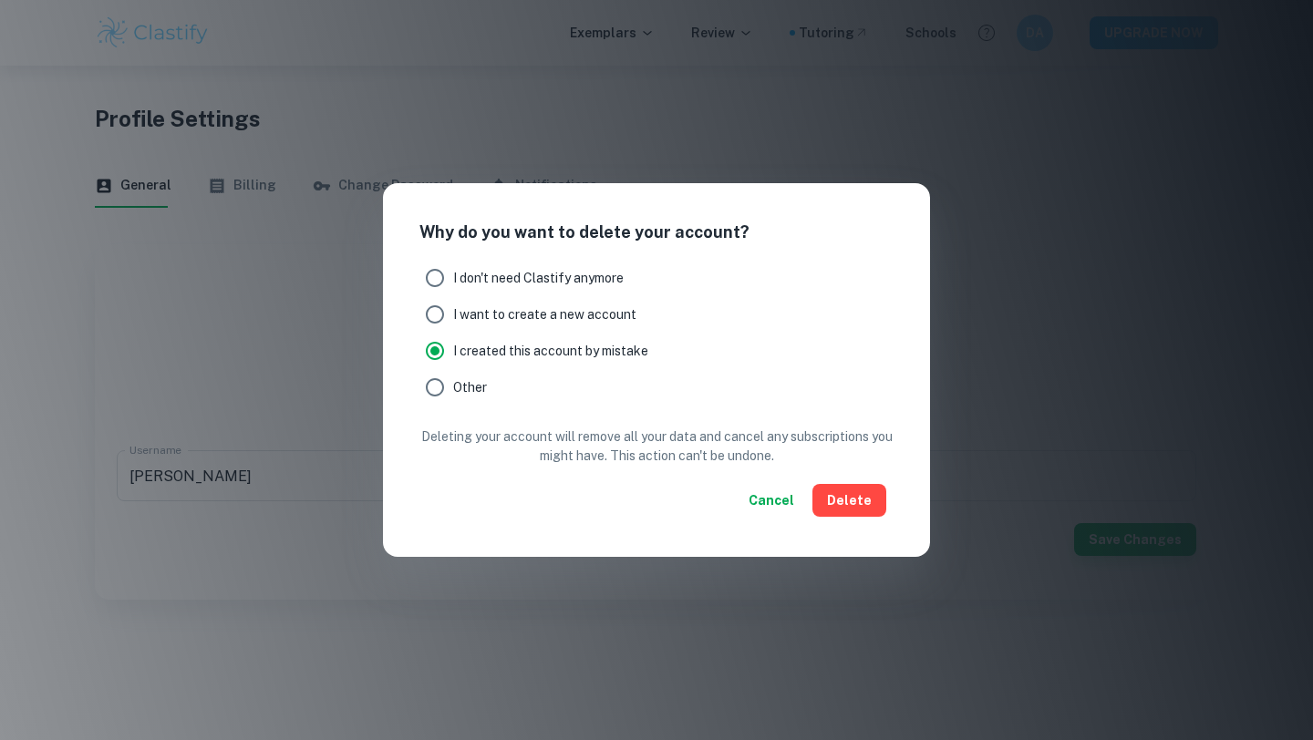
click at [859, 507] on button "Delete" at bounding box center [849, 500] width 74 height 33
